Goal: Check status

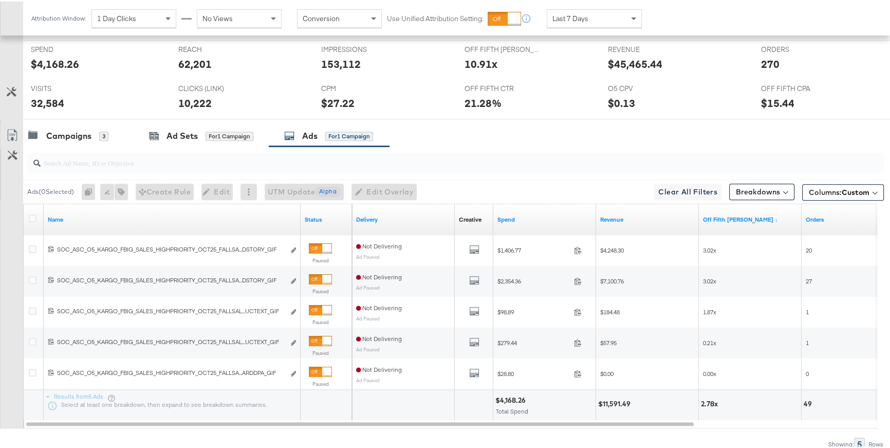
scroll to position [535, 0]
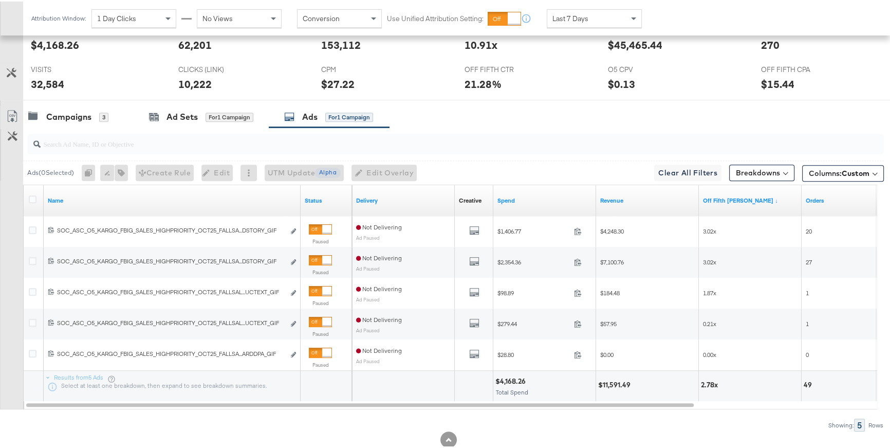
click at [602, 34] on div "REVENUE REVENUE $45,465.44" at bounding box center [677, 39] width 154 height 39
click at [597, 22] on div "Last 7 Days" at bounding box center [594, 16] width 94 height 17
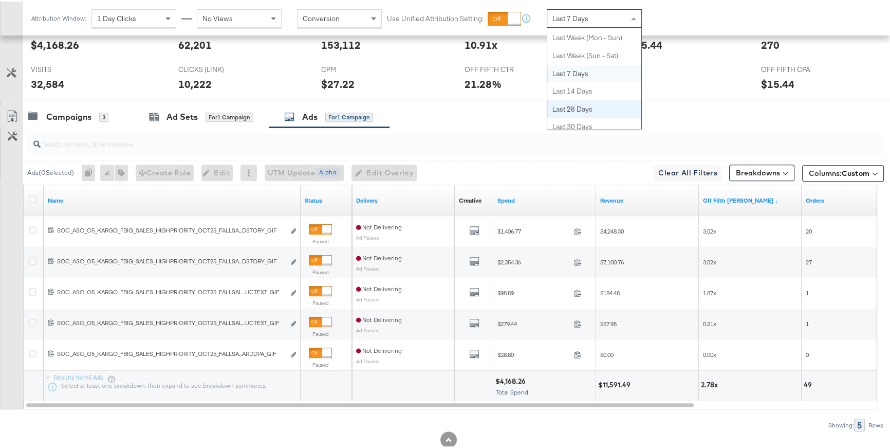
scroll to position [0, 0]
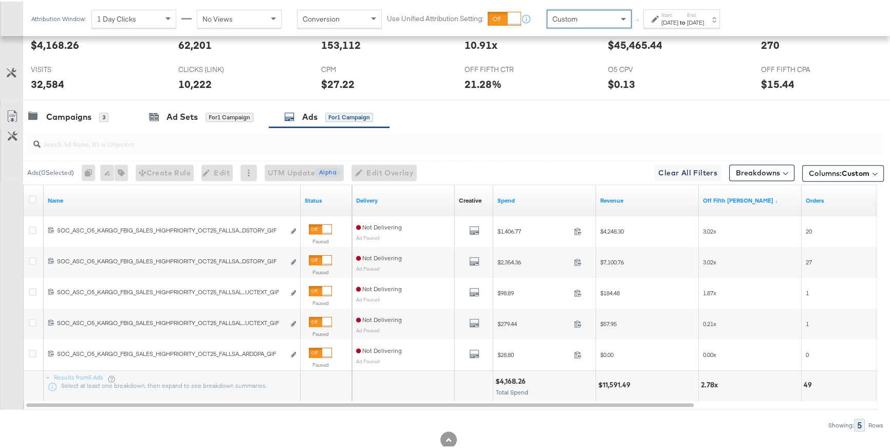
click at [664, 16] on label "Start:" at bounding box center [670, 13] width 17 height 7
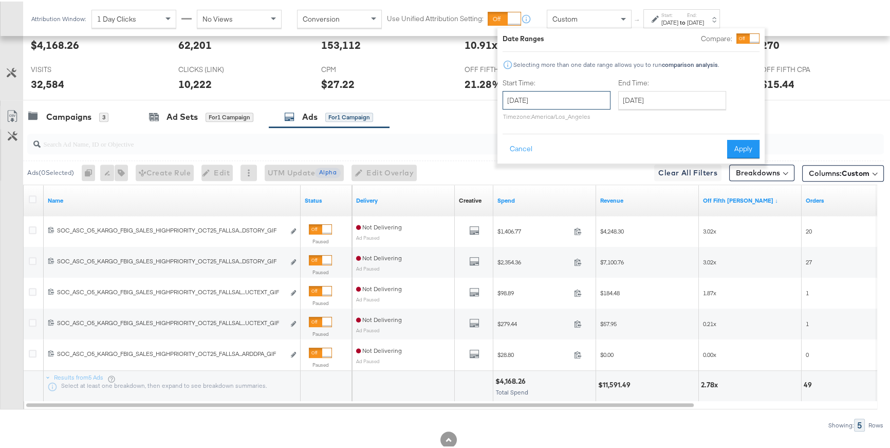
click at [593, 97] on input "[DATE]" at bounding box center [557, 98] width 108 height 19
click at [598, 165] on td "10" at bounding box center [601, 165] width 17 height 14
type input "[DATE]"
click at [641, 97] on input "[DATE]" at bounding box center [672, 98] width 108 height 19
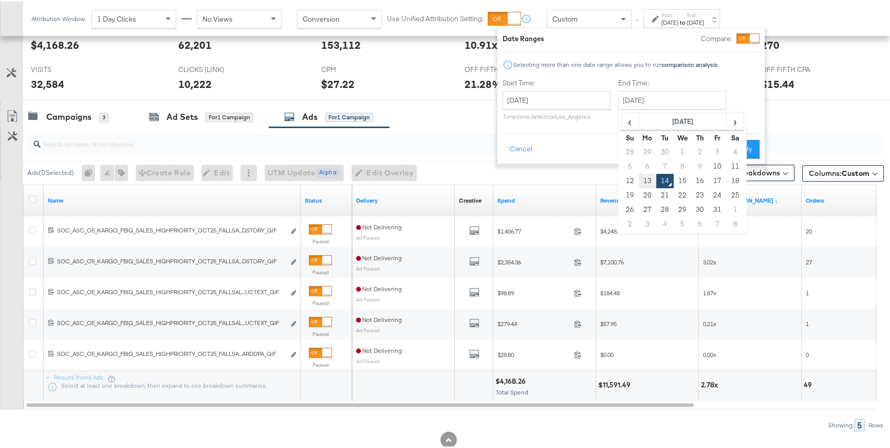
click at [646, 177] on td "13" at bounding box center [647, 179] width 17 height 14
type input "[DATE]"
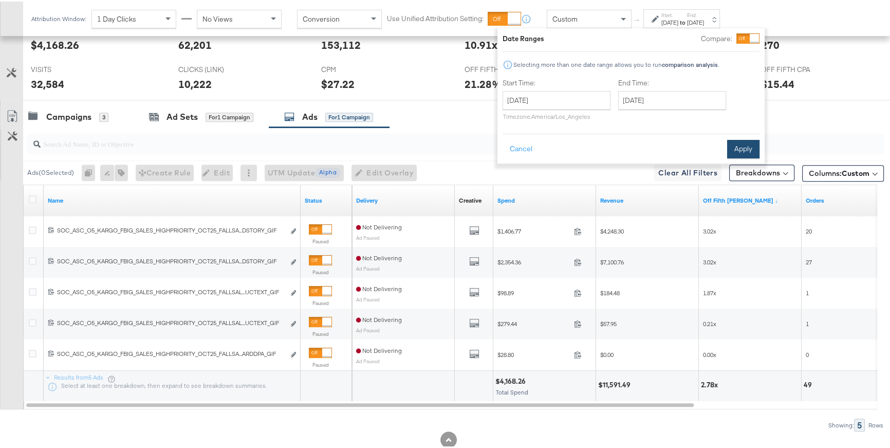
click at [737, 152] on button "Apply" at bounding box center [743, 147] width 32 height 19
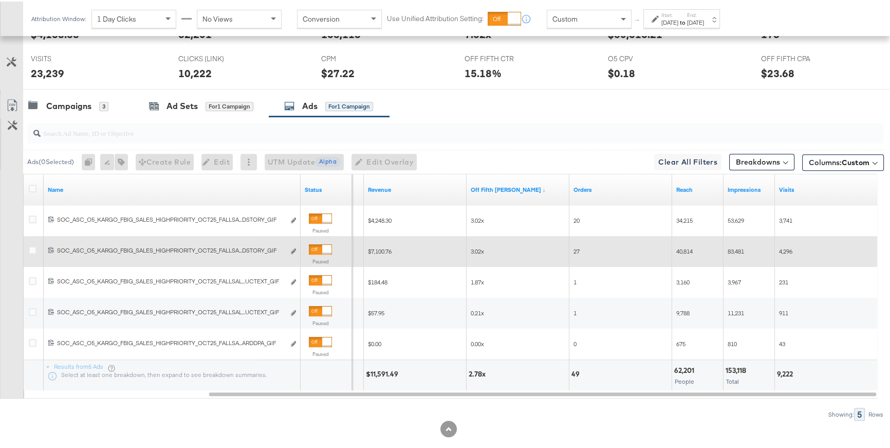
scroll to position [546, 0]
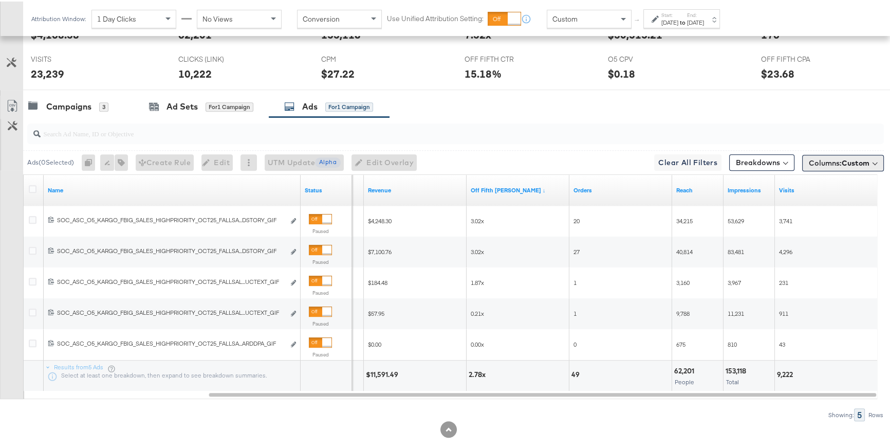
click at [835, 164] on button "Columns: Custom" at bounding box center [843, 161] width 82 height 16
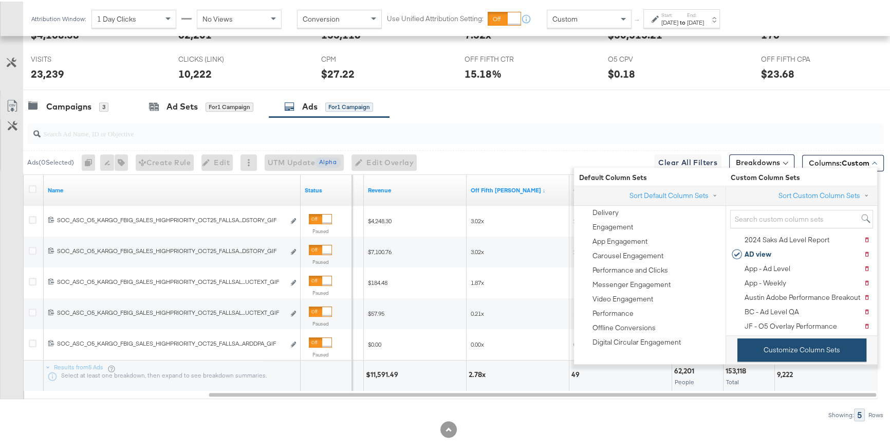
click at [760, 350] on button "Customize Column Sets" at bounding box center [802, 348] width 129 height 23
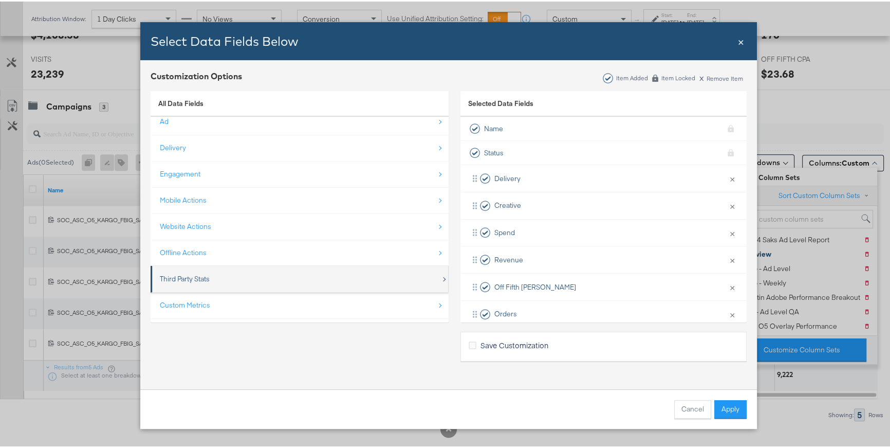
scroll to position [14, 0]
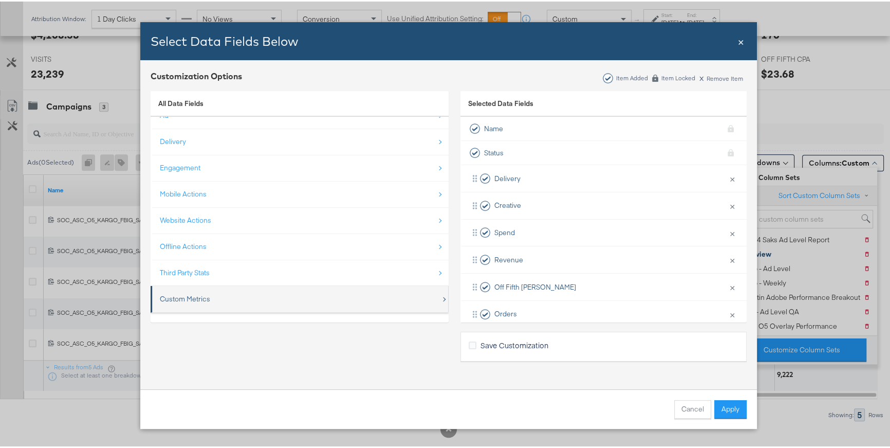
click at [255, 301] on div "Custom Metrics" at bounding box center [300, 297] width 281 height 21
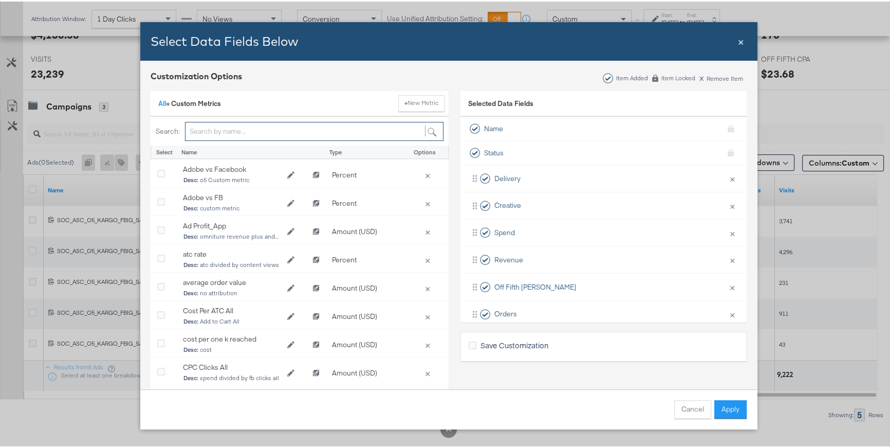
click at [243, 129] on input "Bulk Add Locations Modal" at bounding box center [314, 129] width 259 height 19
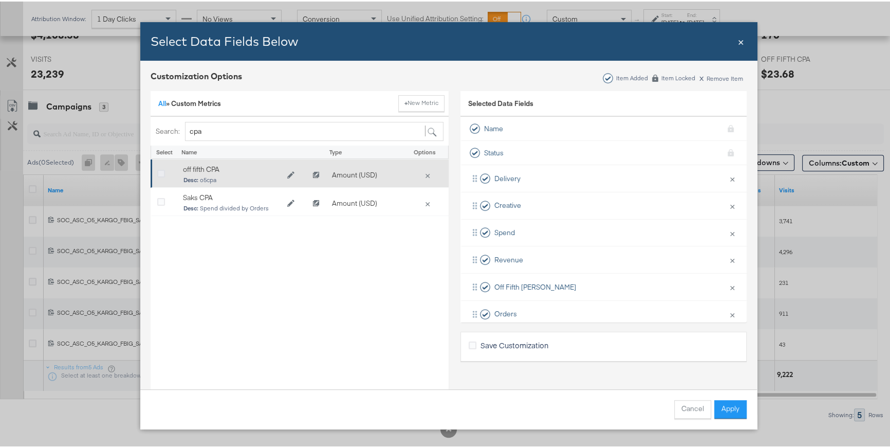
click at [157, 170] on icon "Bulk Add Locations Modal" at bounding box center [161, 173] width 8 height 8
click at [0, 0] on input "Bulk Add Locations Modal" at bounding box center [0, 0] width 0 height 0
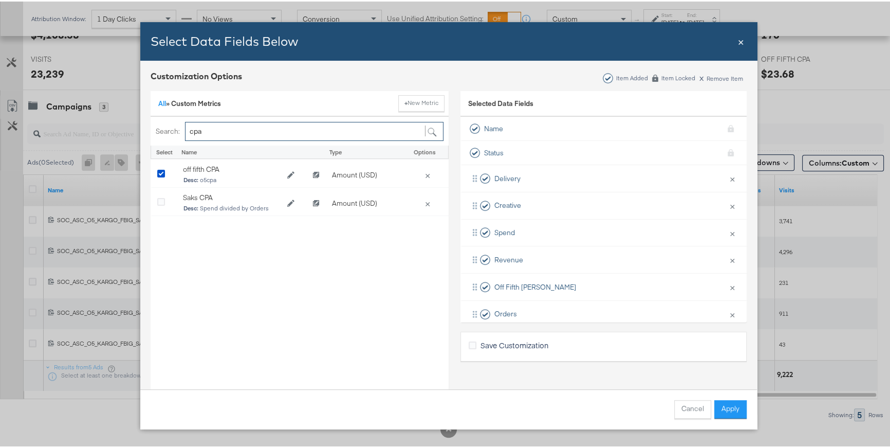
click at [211, 132] on input "cpa" at bounding box center [314, 129] width 259 height 19
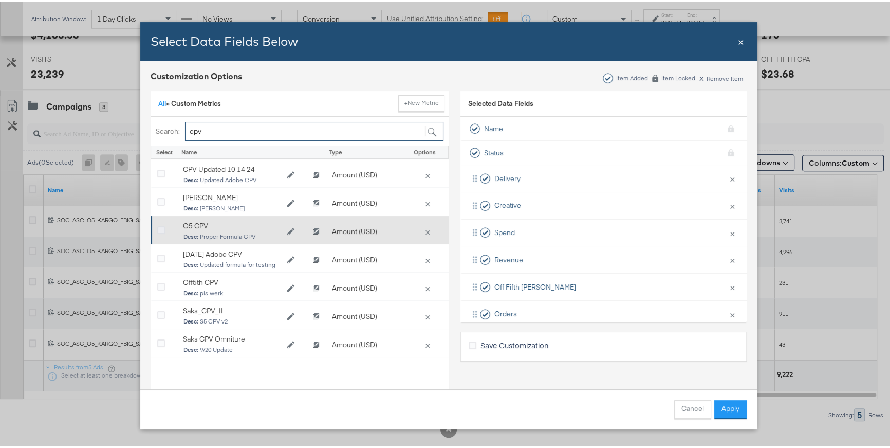
type input "cpv"
click at [157, 226] on icon "Bulk Add Locations Modal" at bounding box center [161, 229] width 8 height 8
click at [0, 0] on input "Bulk Add Locations Modal" at bounding box center [0, 0] width 0 height 0
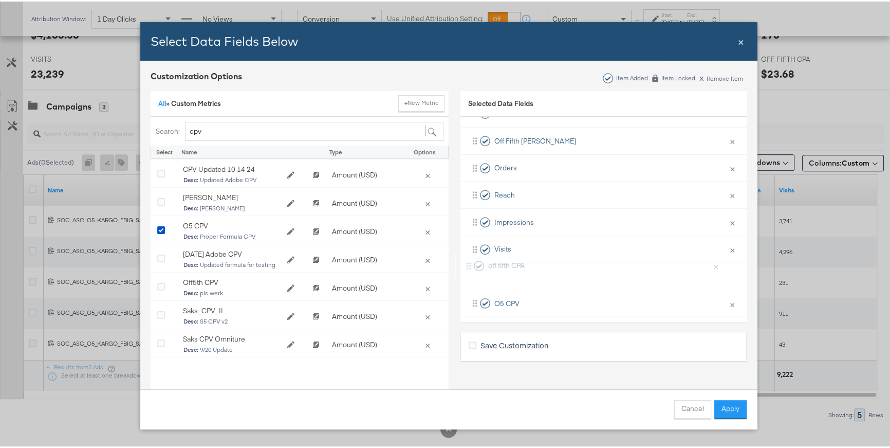
scroll to position [146, 0]
drag, startPoint x: 469, startPoint y: 274, endPoint x: 471, endPoint y: 189, distance: 85.9
click at [471, 189] on div "Delivery × Remove from KPIs Creative × Remove from KPIs Spend × Remove from KPI…" at bounding box center [604, 166] width 286 height 298
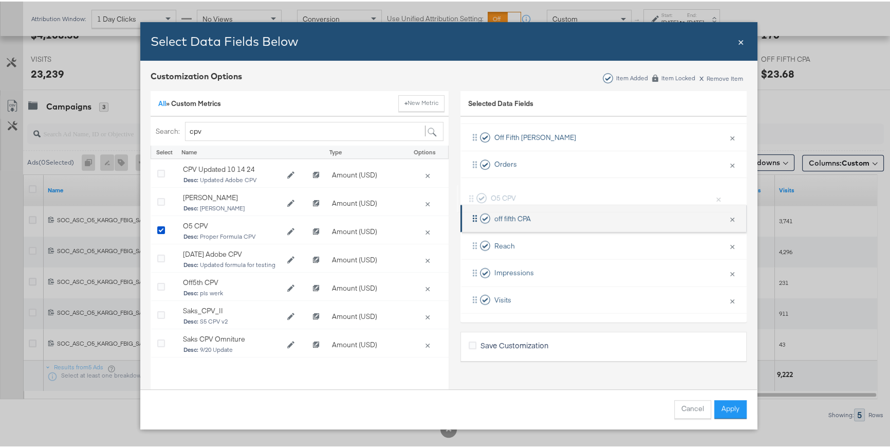
drag, startPoint x: 466, startPoint y: 303, endPoint x: 473, endPoint y: 208, distance: 95.4
click at [469, 195] on div "Delivery × Remove from KPIs Creative × Remove from KPIs Spend × Remove from KPI…" at bounding box center [604, 163] width 286 height 298
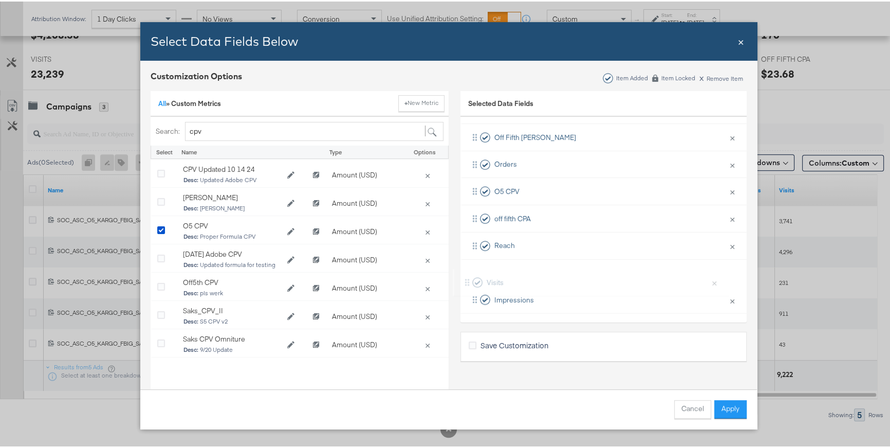
scroll to position [150, 0]
drag, startPoint x: 474, startPoint y: 297, endPoint x: 475, endPoint y: 224, distance: 72.5
click at [475, 224] on div "Delivery × Remove from KPIs Creative × Remove from KPIs Spend × Remove from KPI…" at bounding box center [604, 162] width 286 height 298
click at [715, 410] on button "Apply" at bounding box center [730, 407] width 32 height 19
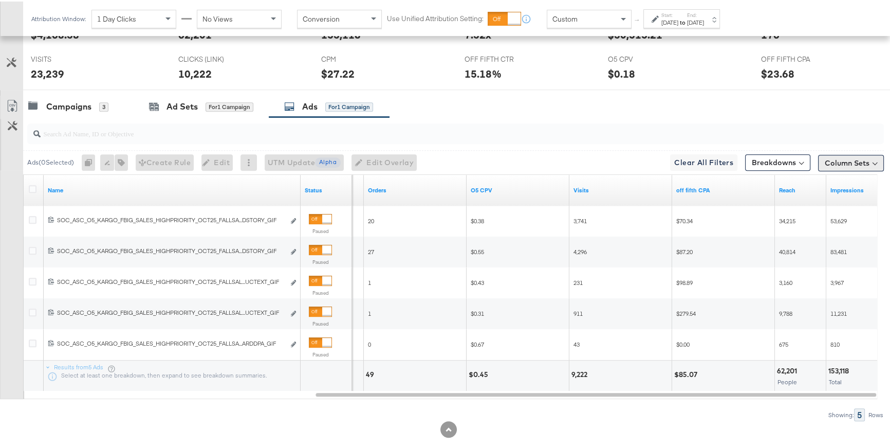
click at [838, 161] on button "Column Sets" at bounding box center [851, 161] width 66 height 16
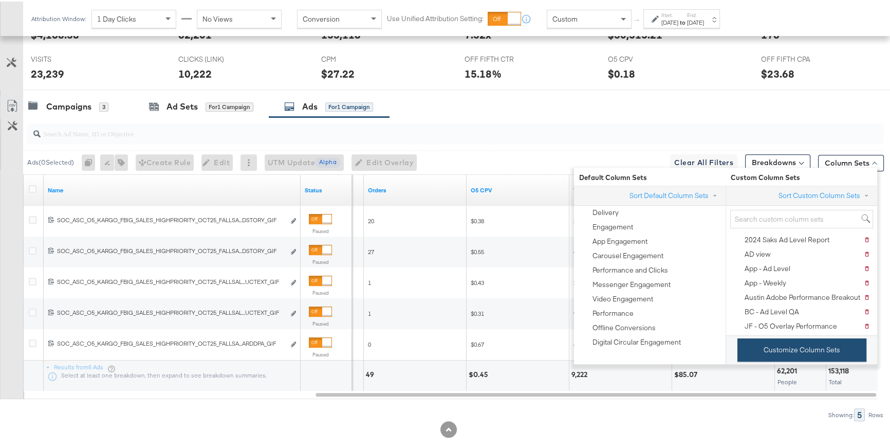
click at [780, 354] on button "Customize Column Sets" at bounding box center [802, 348] width 129 height 23
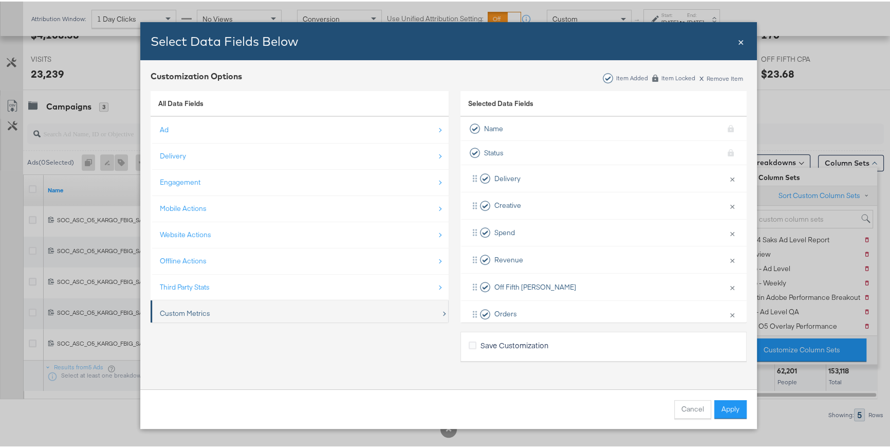
click at [221, 314] on div "Custom Metrics" at bounding box center [300, 311] width 281 height 21
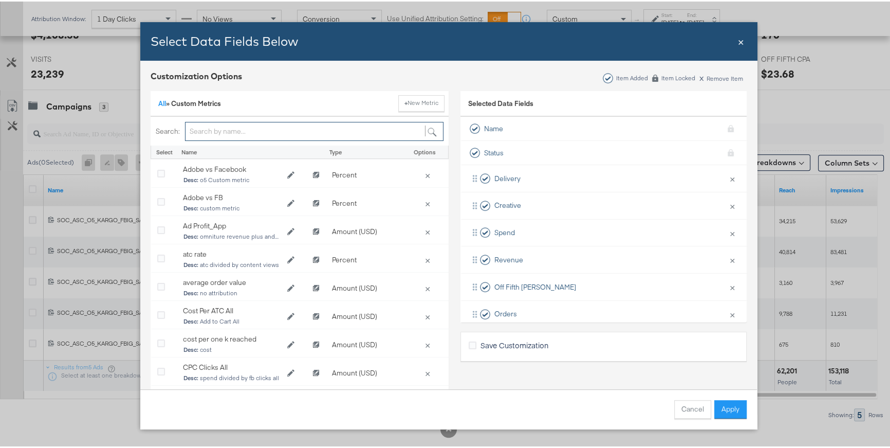
click at [257, 131] on input "Bulk Add Locations Modal" at bounding box center [314, 129] width 259 height 19
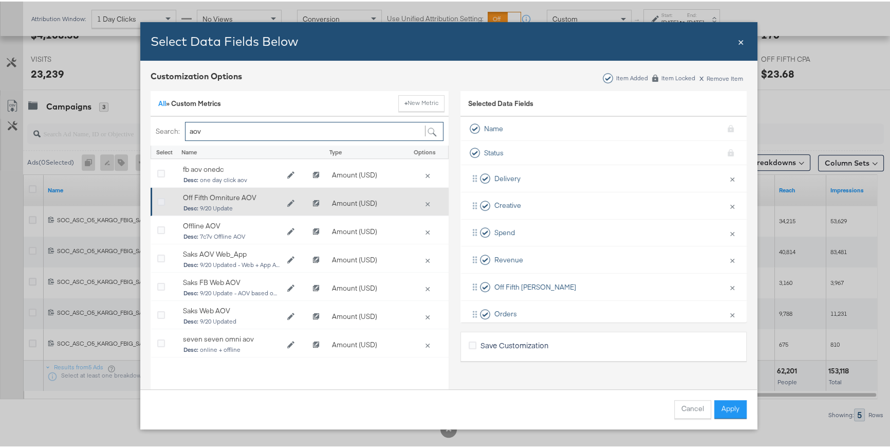
type input "aov"
click at [158, 199] on icon "Bulk Add Locations Modal" at bounding box center [161, 201] width 8 height 8
click at [0, 0] on input "Bulk Add Locations Modal" at bounding box center [0, 0] width 0 height 0
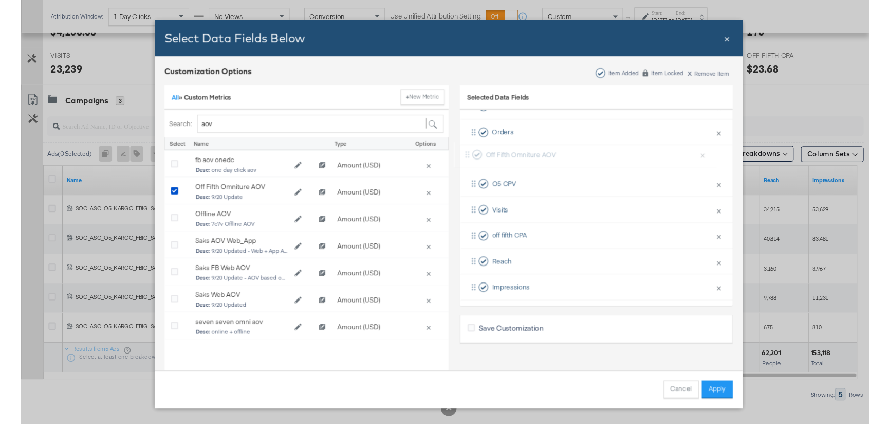
scroll to position [170, 0]
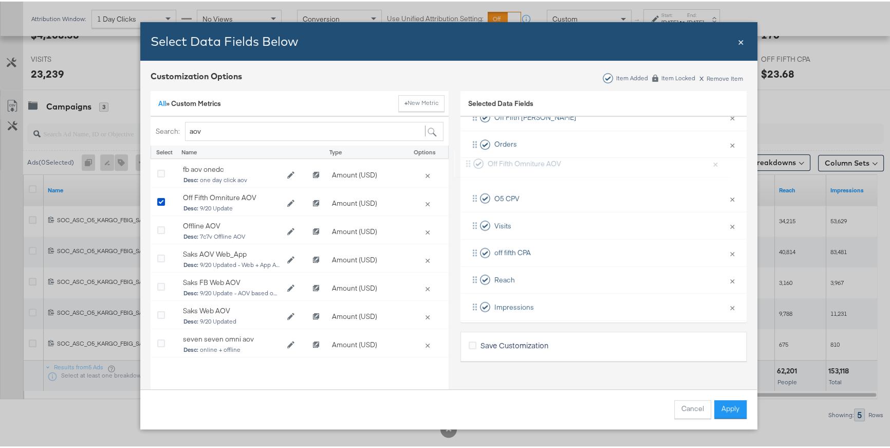
drag, startPoint x: 479, startPoint y: 298, endPoint x: 479, endPoint y: 160, distance: 137.2
click at [479, 160] on div "Delivery × Remove from KPIs Creative × Remove from KPIs Spend × Remove from KPI…" at bounding box center [604, 156] width 286 height 325
click at [724, 412] on button "Apply" at bounding box center [730, 407] width 32 height 19
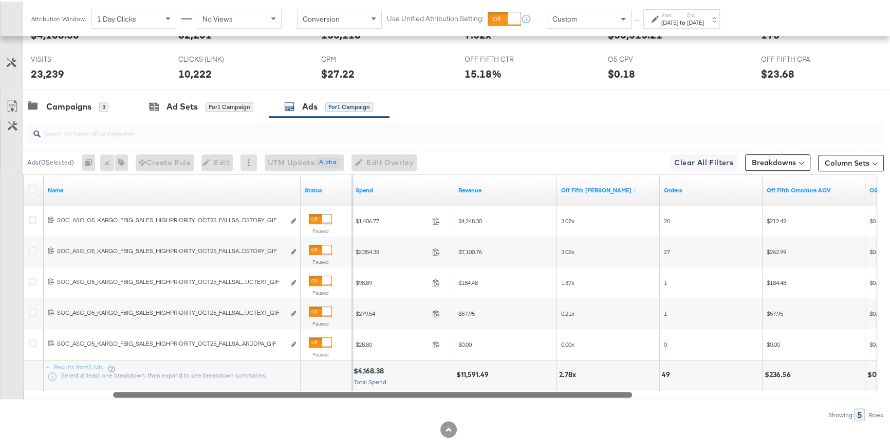
drag, startPoint x: 715, startPoint y: 390, endPoint x: 537, endPoint y: 389, distance: 178.4
click at [537, 389] on div at bounding box center [372, 392] width 519 height 9
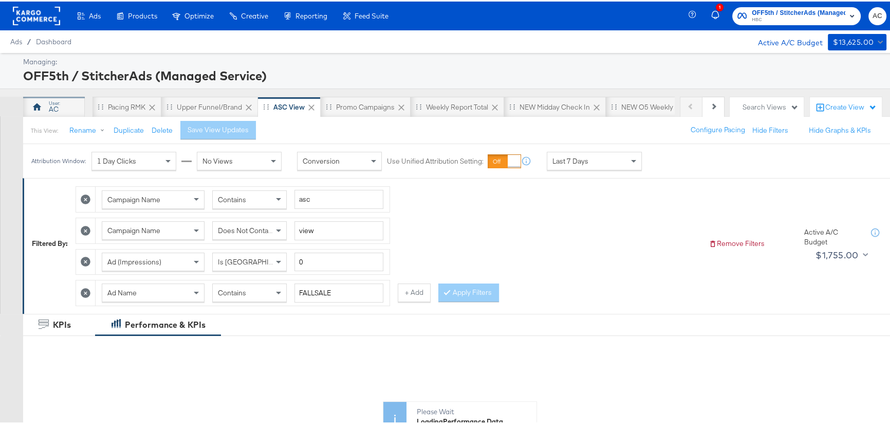
click at [70, 106] on div "AC" at bounding box center [54, 105] width 62 height 21
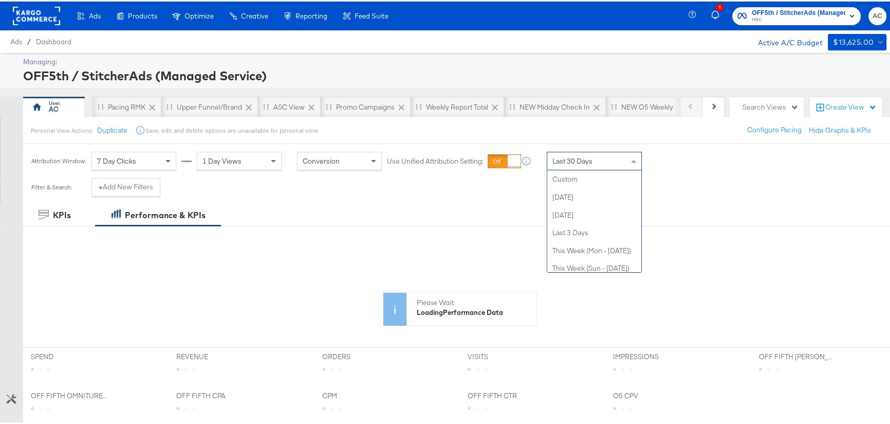
click at [598, 158] on div "Last 30 Days" at bounding box center [594, 159] width 94 height 17
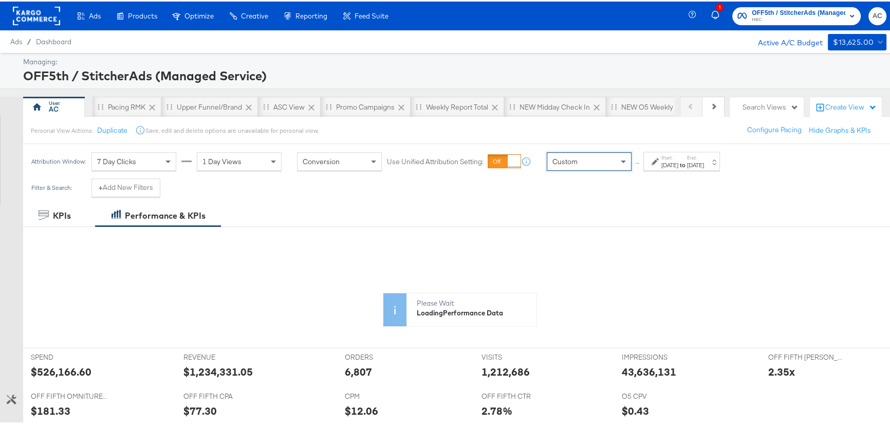
click at [652, 160] on icon at bounding box center [655, 159] width 7 height 7
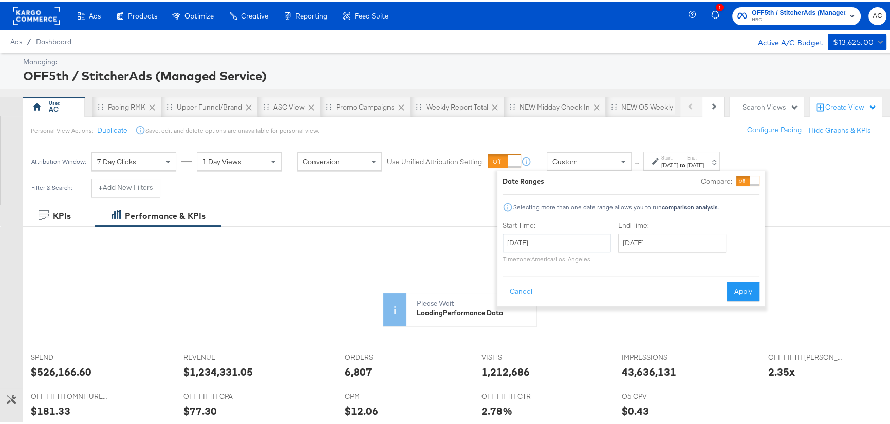
click at [583, 235] on input "[DATE]" at bounding box center [557, 241] width 108 height 19
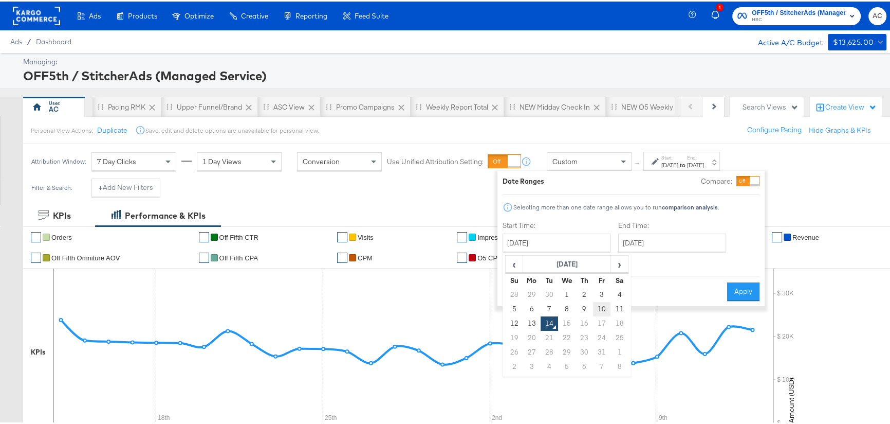
click at [599, 306] on td "10" at bounding box center [601, 307] width 17 height 14
type input "[DATE]"
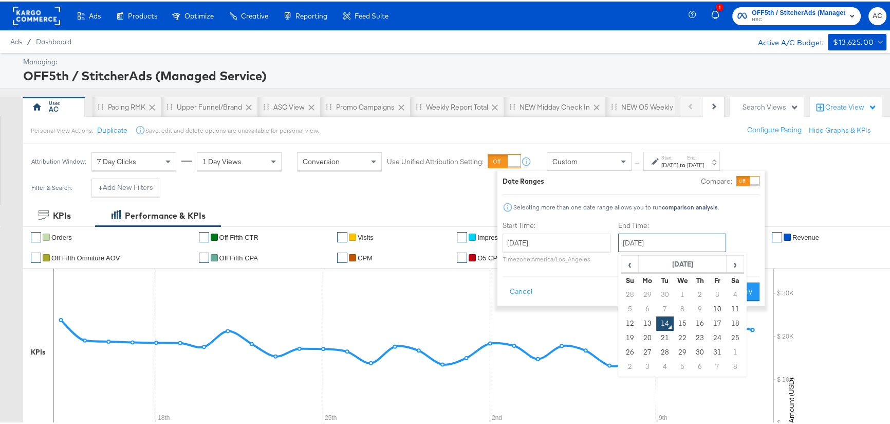
click at [648, 240] on input "[DATE]" at bounding box center [672, 241] width 108 height 19
click at [644, 322] on td "13" at bounding box center [647, 322] width 17 height 14
type input "[DATE]"
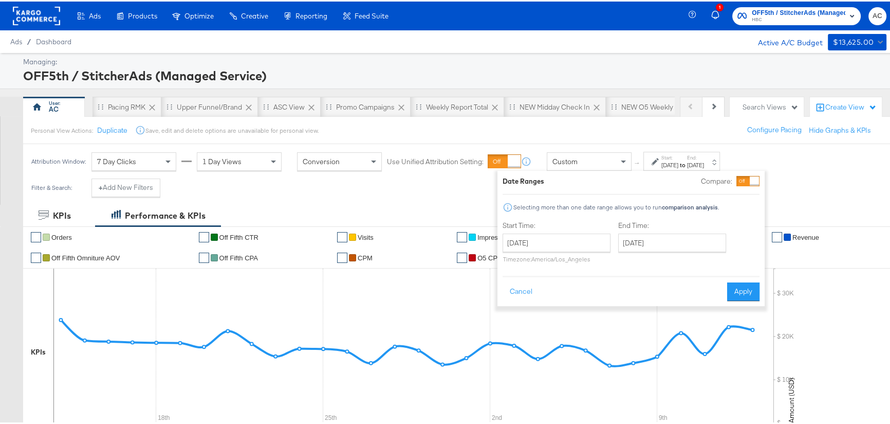
click at [722, 292] on div "Cancel Apply" at bounding box center [631, 286] width 257 height 25
click at [740, 286] on button "Apply" at bounding box center [743, 290] width 32 height 19
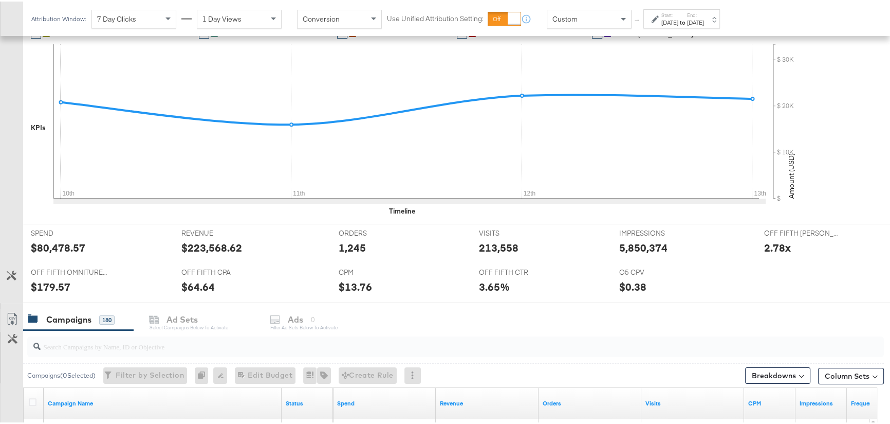
scroll to position [230, 0]
